Goal: Task Accomplishment & Management: Use online tool/utility

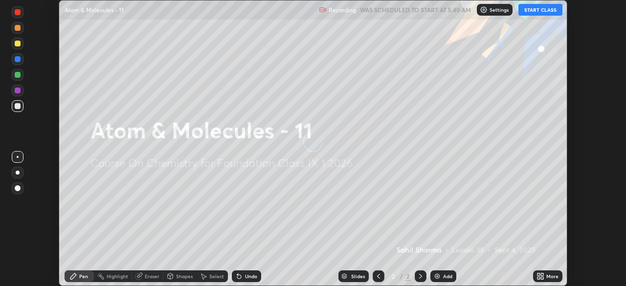
scroll to position [286, 626]
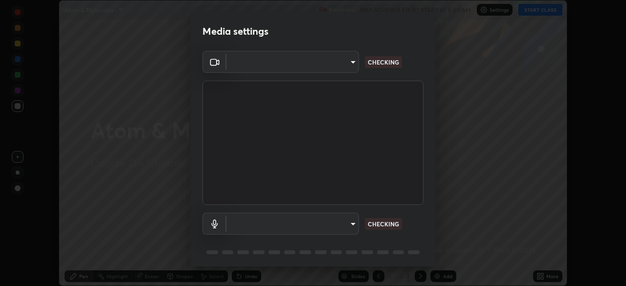
type input "8b25c008dc65e002d7ff7c75af3eca2758b959ceb282faffd64030ff43a116c5"
click at [338, 225] on body "Erase all Atom & Molecules - 11 Recording WAS SCHEDULED TO START AT 5:40 AM Set…" at bounding box center [313, 143] width 626 height 286
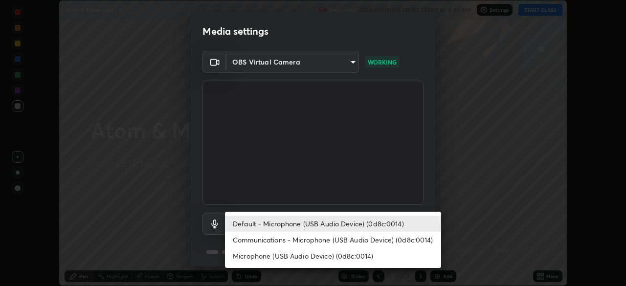
click at [330, 239] on li "Communications - Microphone (USB Audio Device) (0d8c:0014)" at bounding box center [333, 240] width 216 height 16
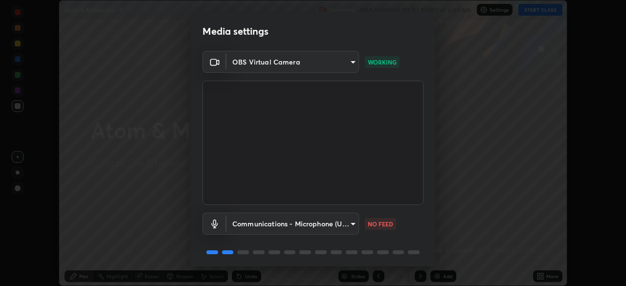
click at [329, 223] on body "Erase all Atom & Molecules - 11 Recording WAS SCHEDULED TO START AT 5:40 AM Set…" at bounding box center [313, 143] width 626 height 286
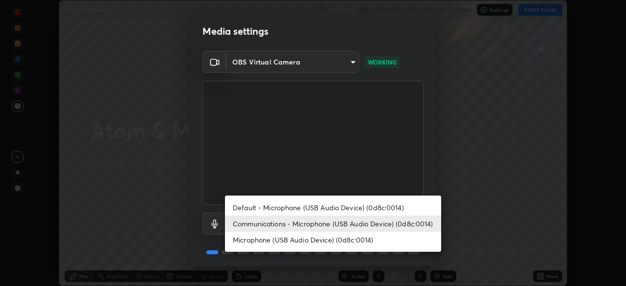
click at [327, 209] on li "Default - Microphone (USB Audio Device) (0d8c:0014)" at bounding box center [333, 208] width 216 height 16
type input "default"
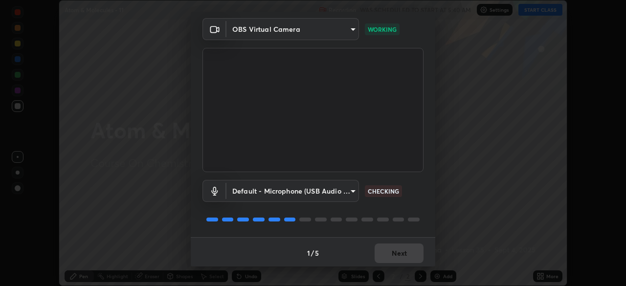
scroll to position [35, 0]
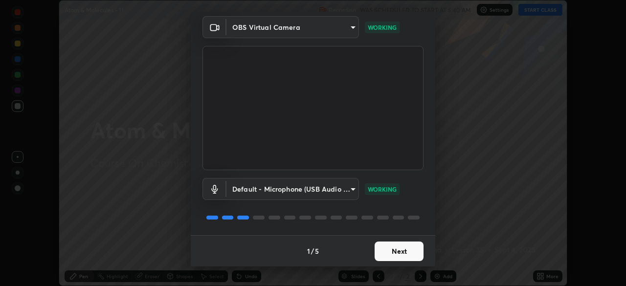
click at [393, 250] on button "Next" at bounding box center [399, 252] width 49 height 20
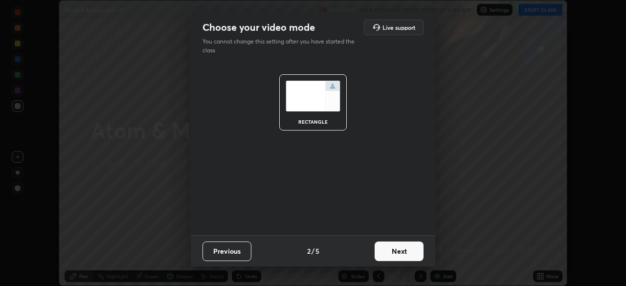
scroll to position [0, 0]
click at [402, 254] on button "Next" at bounding box center [399, 252] width 49 height 20
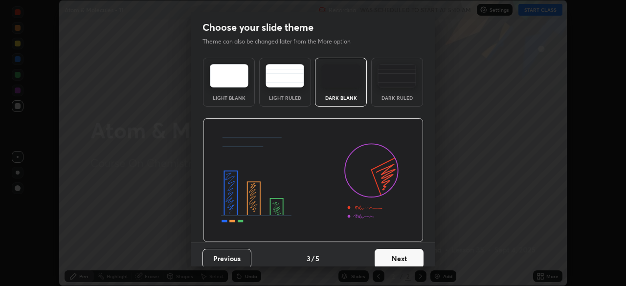
click at [403, 256] on button "Next" at bounding box center [399, 259] width 49 height 20
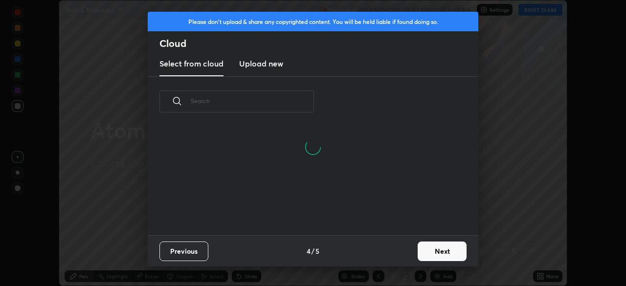
click at [427, 248] on button "Next" at bounding box center [442, 252] width 49 height 20
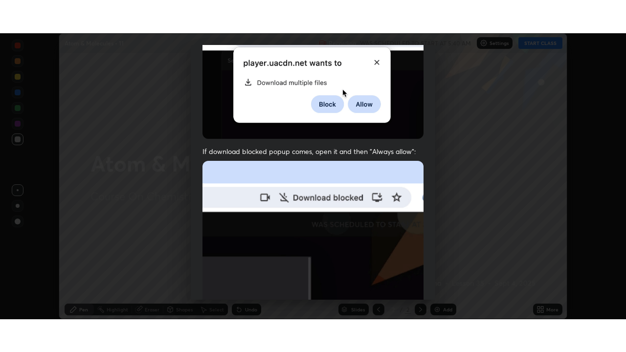
scroll to position [234, 0]
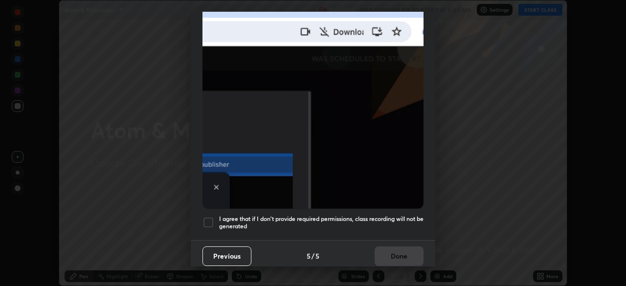
click at [210, 217] on div at bounding box center [209, 223] width 12 height 12
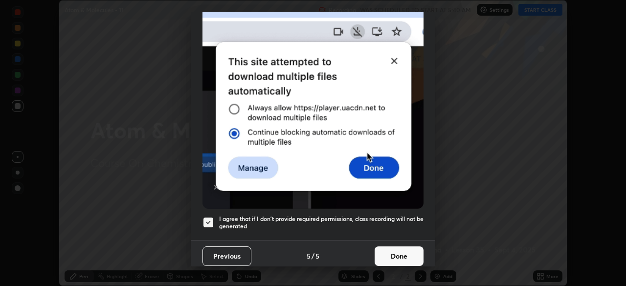
click at [396, 255] on button "Done" at bounding box center [399, 257] width 49 height 20
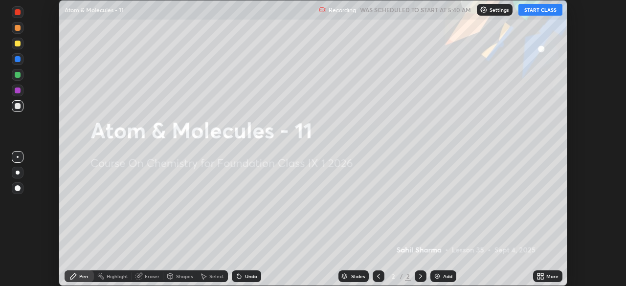
click at [546, 278] on div "More" at bounding box center [547, 277] width 29 height 12
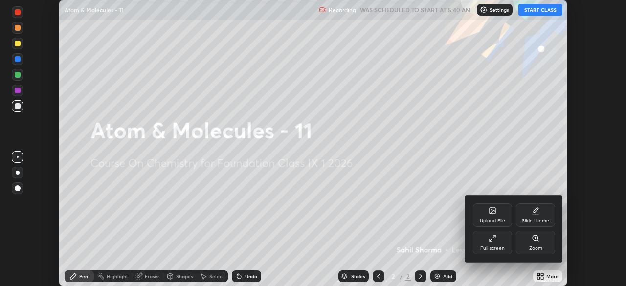
click at [492, 243] on div "Full screen" at bounding box center [492, 242] width 39 height 23
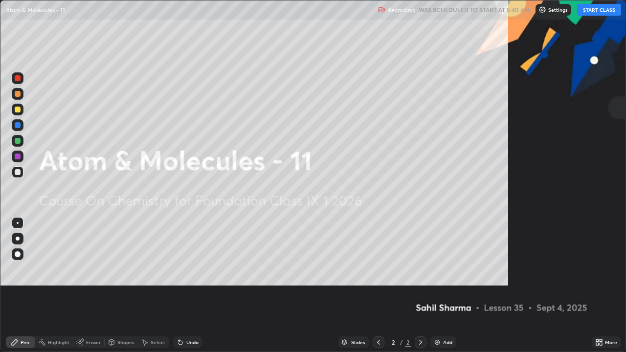
scroll to position [352, 626]
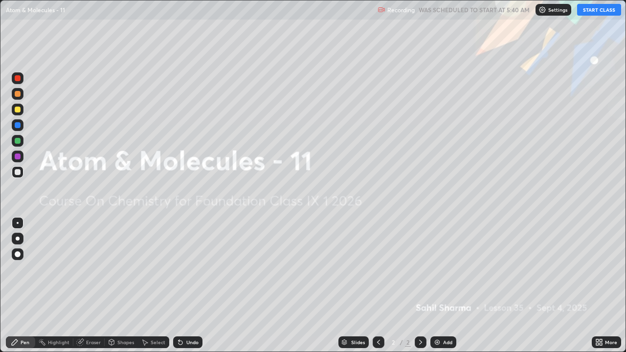
click at [444, 286] on div "Add" at bounding box center [447, 342] width 9 height 5
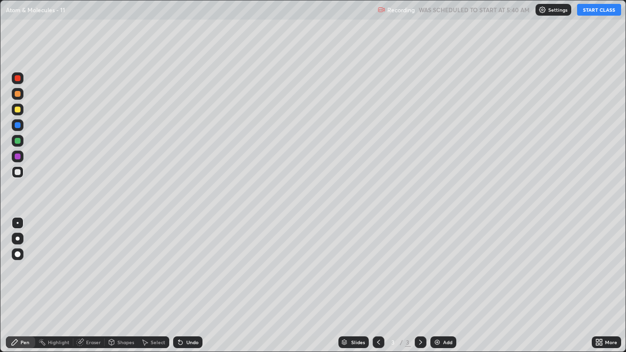
click at [22, 110] on div at bounding box center [18, 110] width 12 height 12
click at [18, 254] on div at bounding box center [18, 254] width 6 height 6
click at [591, 13] on button "START CLASS" at bounding box center [599, 10] width 44 height 12
click at [441, 286] on div "Add" at bounding box center [444, 343] width 26 height 12
click at [18, 176] on div at bounding box center [18, 172] width 12 height 12
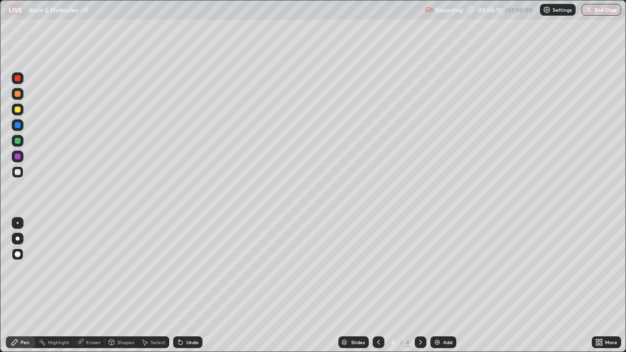
click at [446, 286] on div "Add" at bounding box center [447, 342] width 9 height 5
click at [95, 286] on div "Eraser" at bounding box center [93, 342] width 15 height 5
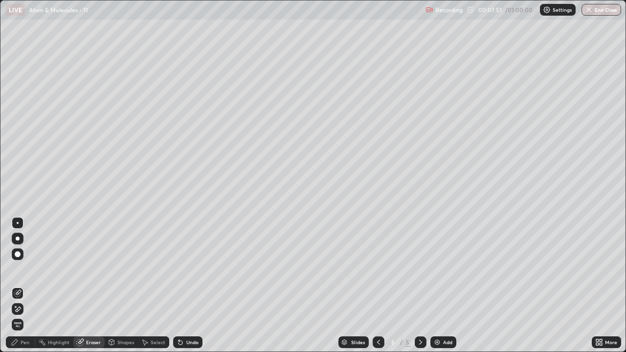
click at [24, 286] on div "Pen" at bounding box center [25, 342] width 9 height 5
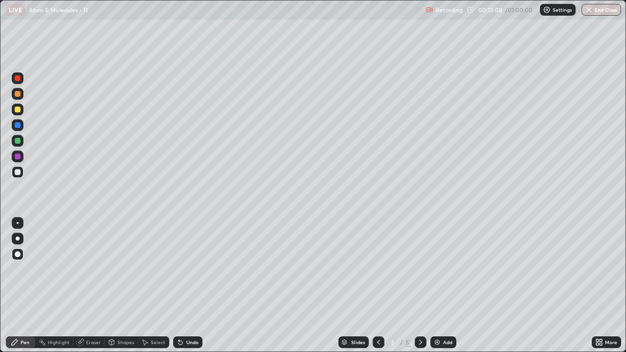
click at [447, 286] on div "Add" at bounding box center [447, 342] width 9 height 5
click at [443, 286] on div "Add" at bounding box center [447, 342] width 9 height 5
click at [82, 286] on icon at bounding box center [80, 341] width 5 height 5
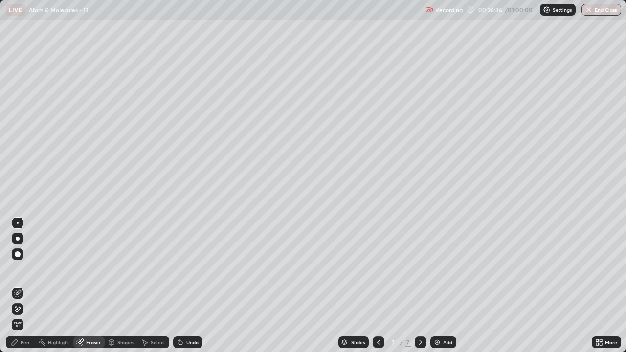
click at [439, 286] on img at bounding box center [437, 343] width 8 height 8
click at [27, 286] on div "Pen" at bounding box center [20, 343] width 29 height 12
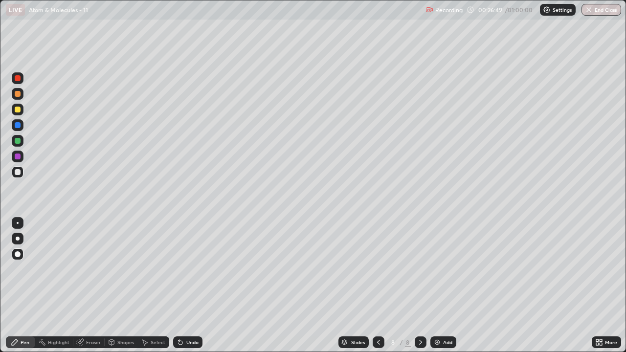
click at [434, 286] on img at bounding box center [437, 343] width 8 height 8
click at [23, 286] on div "Pen" at bounding box center [25, 342] width 9 height 5
click at [93, 286] on div "Eraser" at bounding box center [93, 342] width 15 height 5
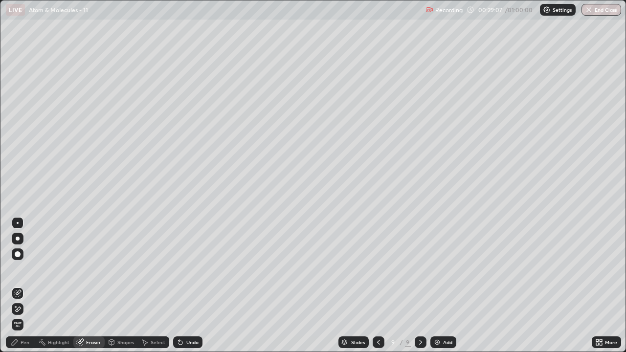
click at [27, 286] on div "Pen" at bounding box center [25, 342] width 9 height 5
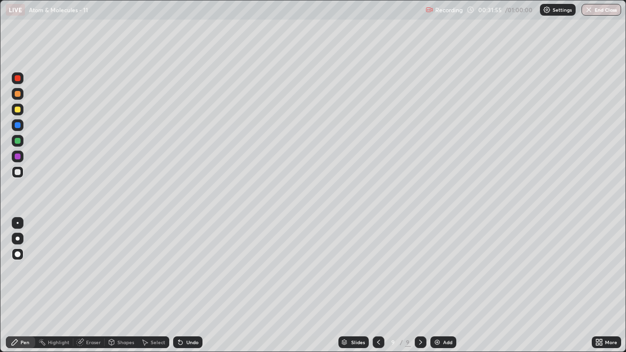
click at [441, 286] on div "Add" at bounding box center [444, 343] width 26 height 12
click at [20, 109] on div at bounding box center [18, 110] width 6 height 6
click at [22, 175] on div at bounding box center [18, 172] width 12 height 12
click at [19, 141] on div at bounding box center [18, 141] width 6 height 6
click at [443, 286] on div "Add" at bounding box center [447, 342] width 9 height 5
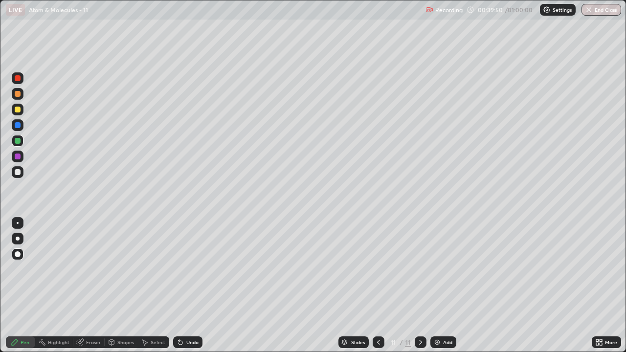
click at [380, 286] on icon at bounding box center [379, 343] width 8 height 8
click at [443, 286] on div "Add" at bounding box center [447, 342] width 9 height 5
click at [96, 286] on div "Eraser" at bounding box center [93, 342] width 15 height 5
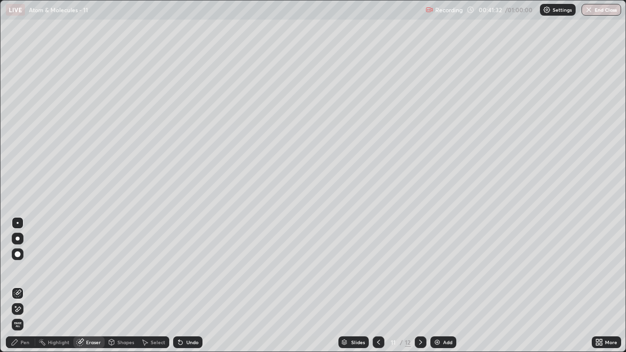
click at [23, 286] on div "Pen" at bounding box center [20, 343] width 29 height 12
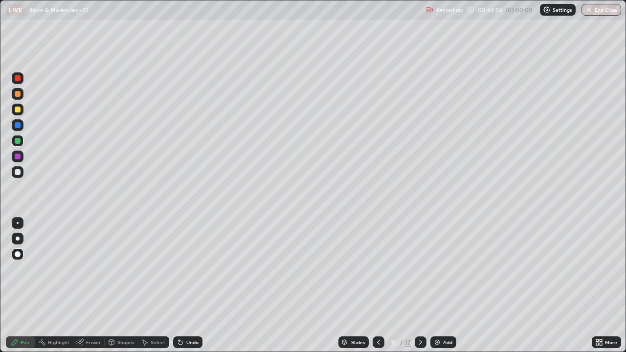
click at [94, 286] on div "Eraser" at bounding box center [93, 342] width 15 height 5
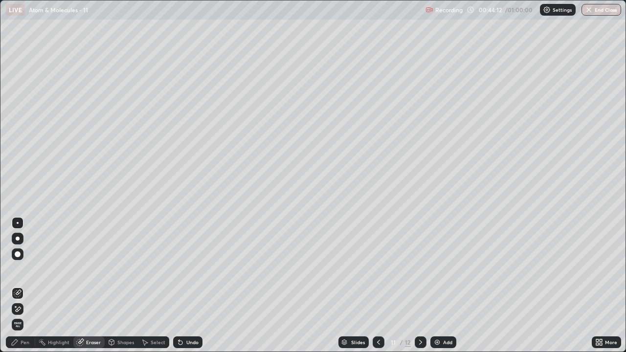
click at [28, 286] on div "Pen" at bounding box center [25, 342] width 9 height 5
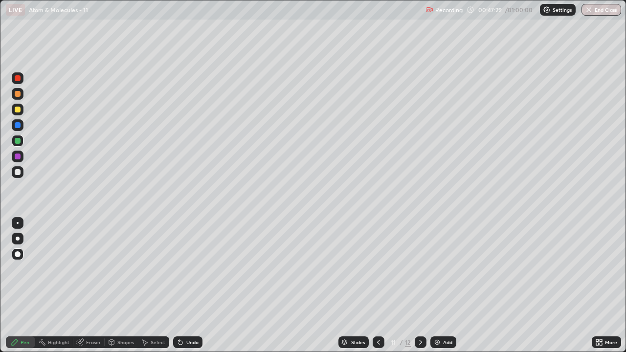
click at [588, 13] on img "button" at bounding box center [589, 10] width 8 height 8
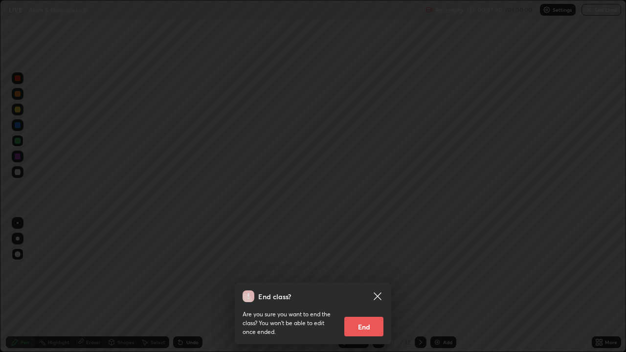
click at [365, 286] on button "End" at bounding box center [363, 327] width 39 height 20
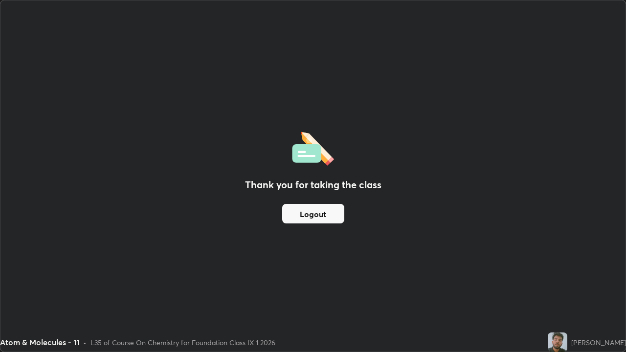
click at [309, 216] on button "Logout" at bounding box center [313, 214] width 62 height 20
click at [313, 218] on button "Logout" at bounding box center [313, 214] width 62 height 20
click at [308, 212] on button "Logout" at bounding box center [313, 214] width 62 height 20
